Goal: Transaction & Acquisition: Purchase product/service

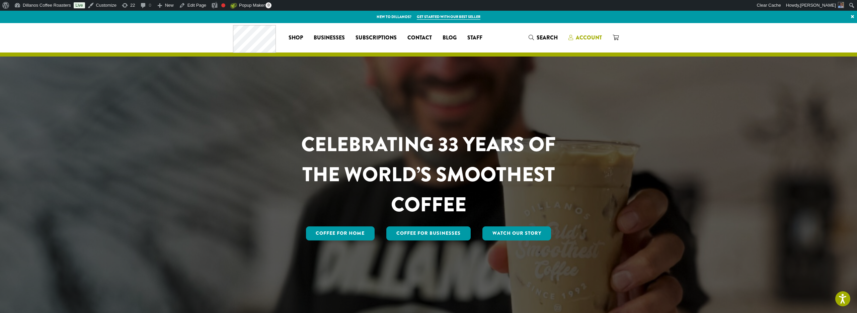
click at [580, 40] on span "Account" at bounding box center [589, 38] width 26 height 8
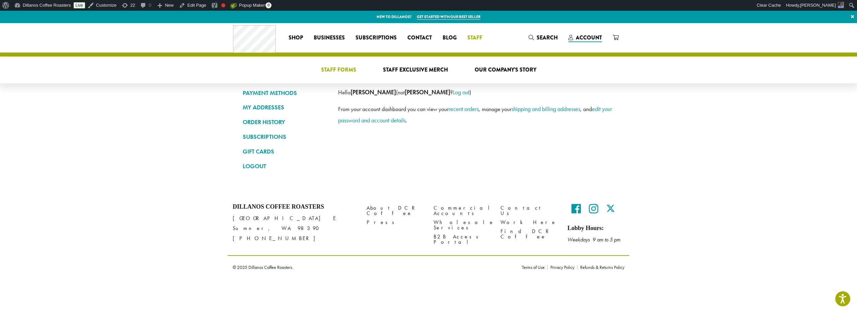
click at [343, 69] on span "Staff Forms" at bounding box center [338, 70] width 35 height 8
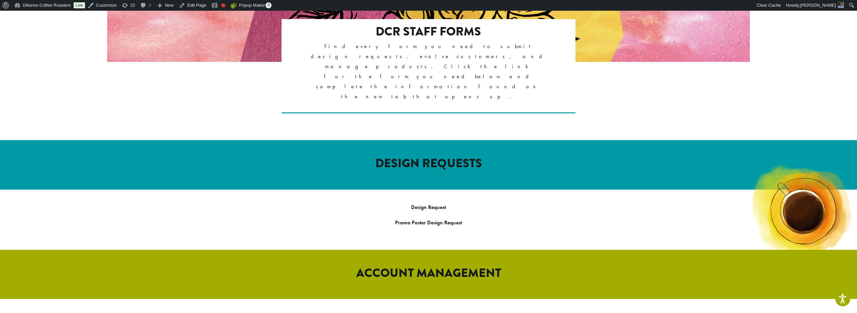
scroll to position [175, 0]
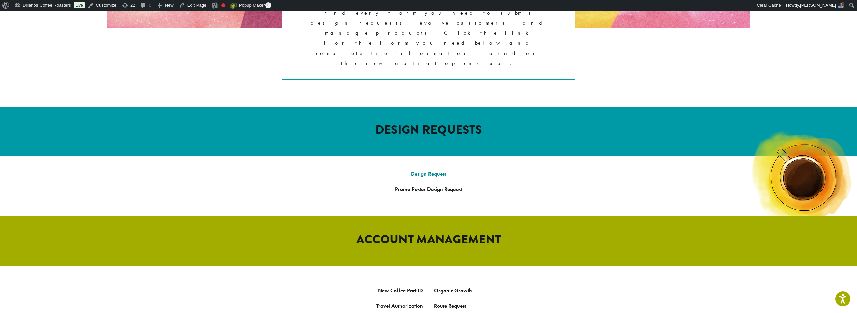
click at [423, 170] on link "Design Request" at bounding box center [428, 173] width 35 height 7
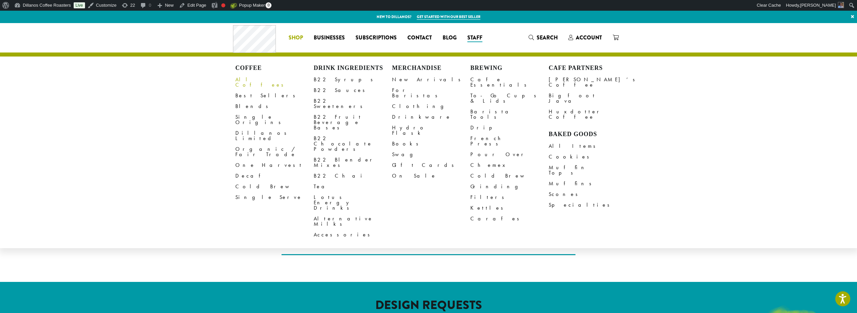
click at [244, 78] on link "All Coffees" at bounding box center [274, 82] width 78 height 16
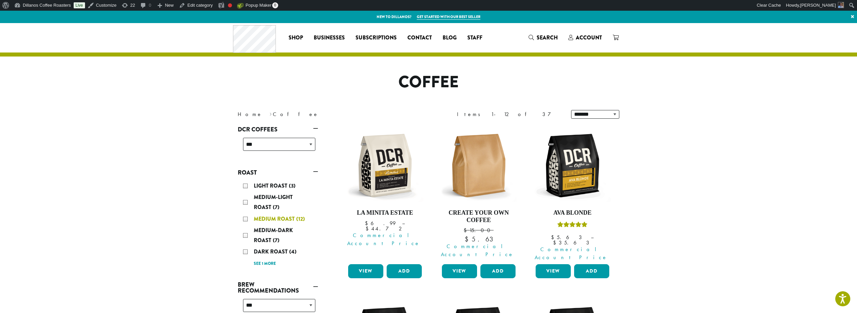
click at [245, 218] on div "Medium Roast (12)" at bounding box center [279, 219] width 72 height 10
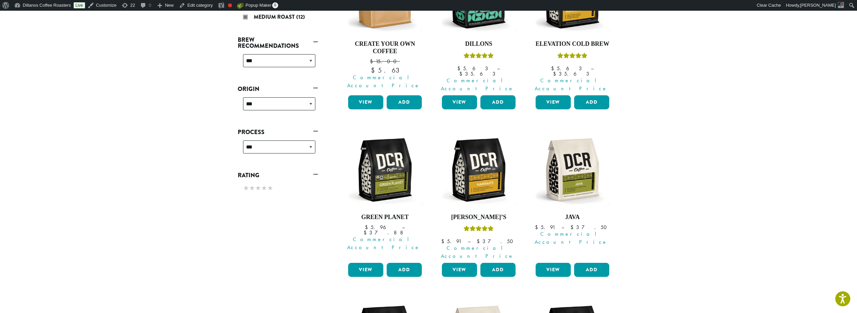
scroll to position [79, 0]
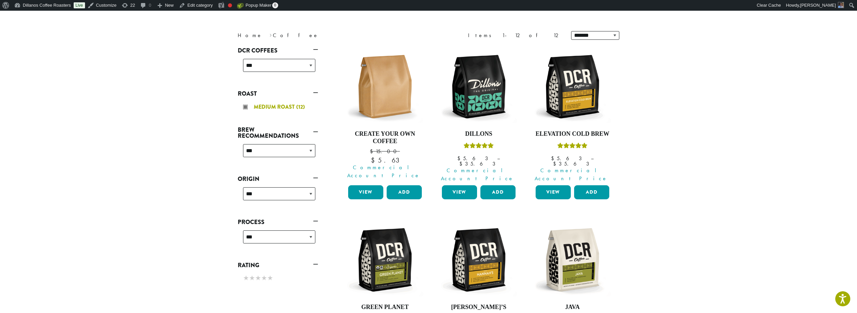
click at [247, 106] on div "Medium Roast (12)" at bounding box center [279, 107] width 72 height 10
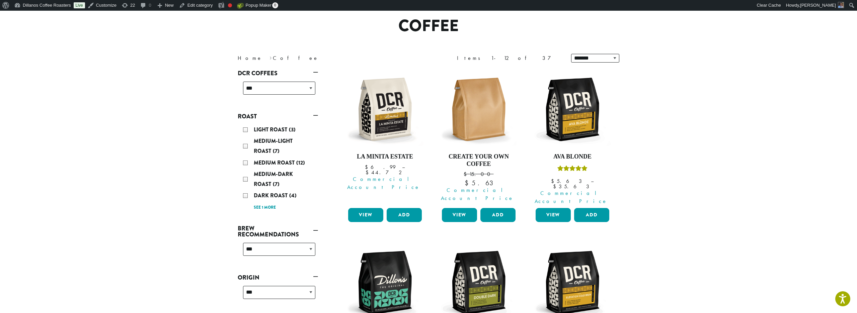
scroll to position [52, 0]
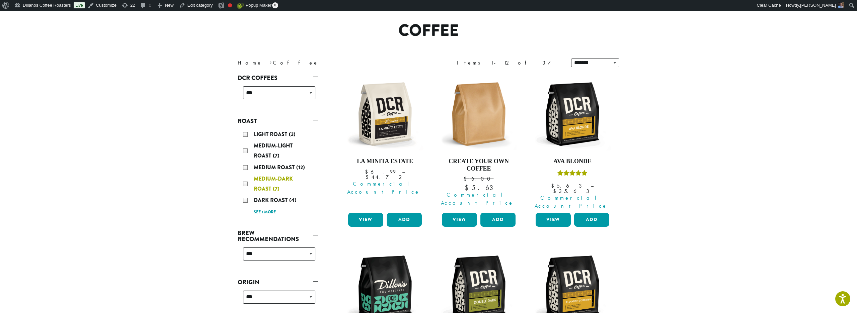
click at [245, 184] on div "Medium-Dark Roast (7)" at bounding box center [279, 184] width 72 height 20
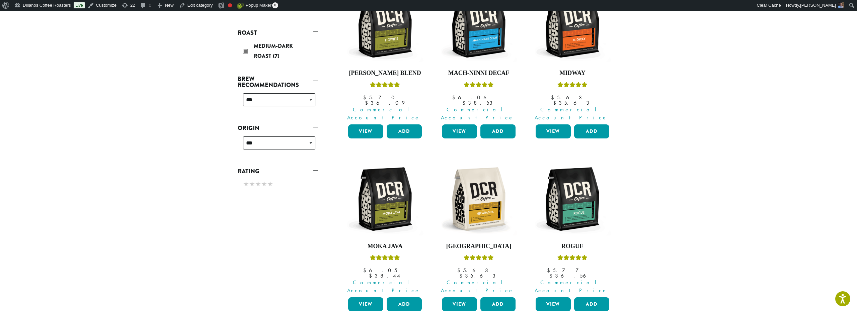
scroll to position [56, 0]
